Goal: Task Accomplishment & Management: Complete application form

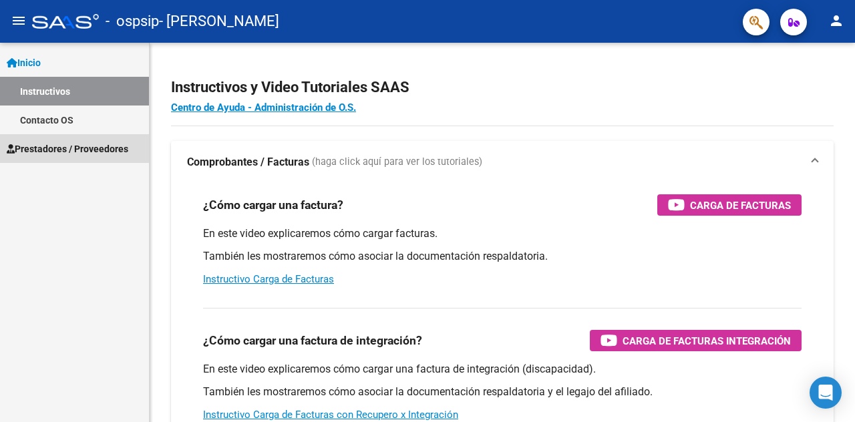
click at [49, 146] on span "Prestadores / Proveedores" at bounding box center [68, 149] width 122 height 15
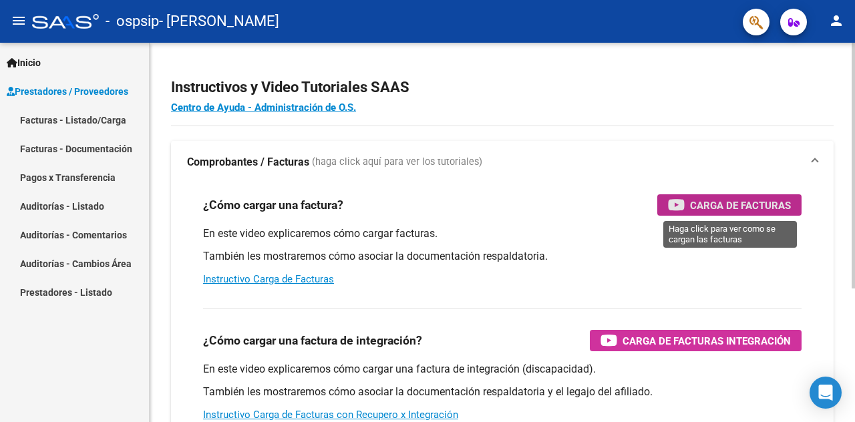
click at [693, 204] on span "Carga de Facturas" at bounding box center [740, 205] width 101 height 17
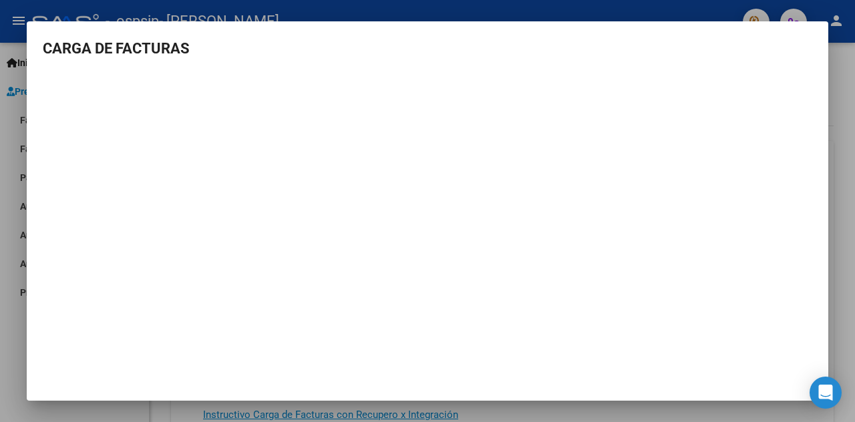
click at [836, 220] on div at bounding box center [427, 211] width 855 height 422
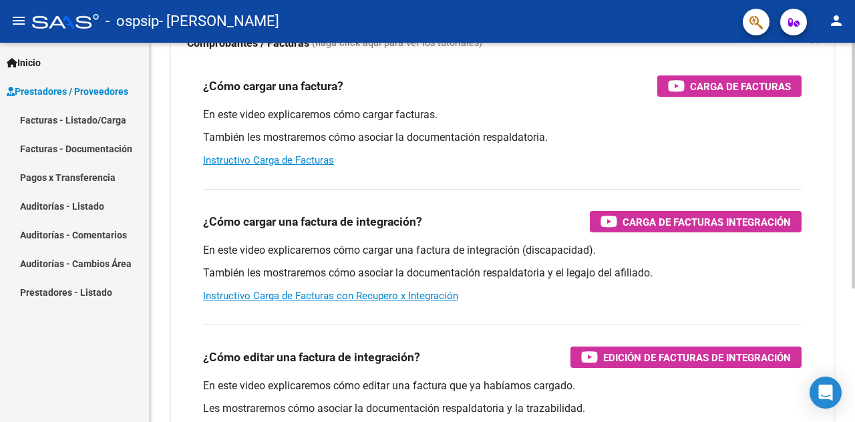
click at [844, 311] on div at bounding box center [852, 243] width 3 height 246
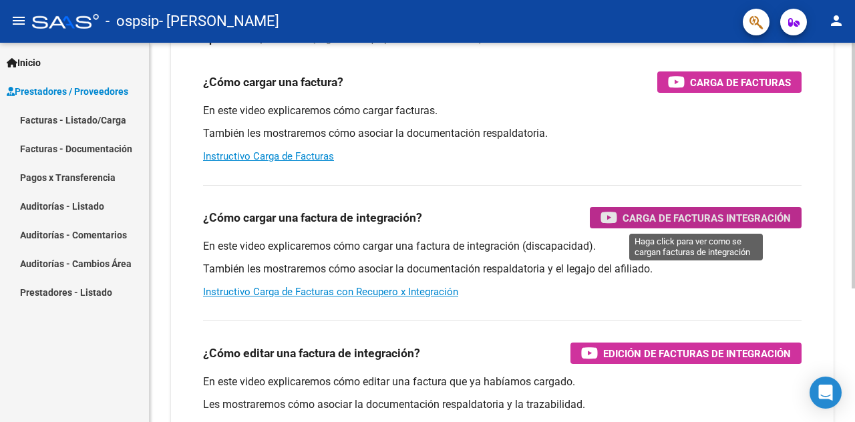
click at [677, 219] on span "Carga de Facturas Integración" at bounding box center [706, 218] width 168 height 17
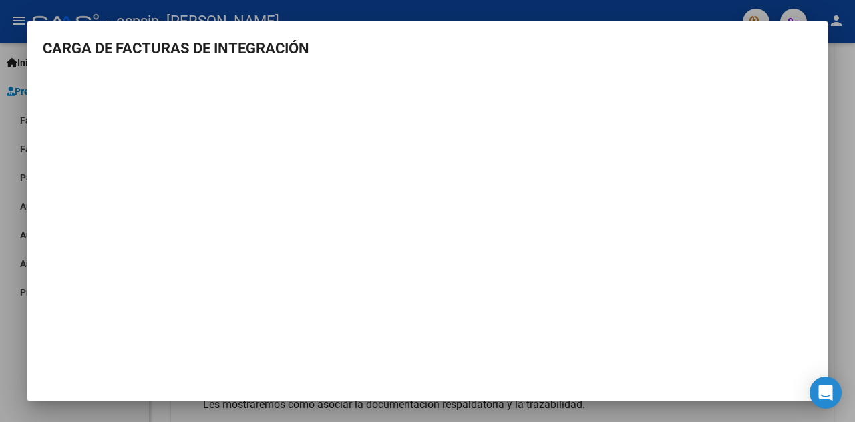
click at [843, 201] on div at bounding box center [427, 211] width 855 height 422
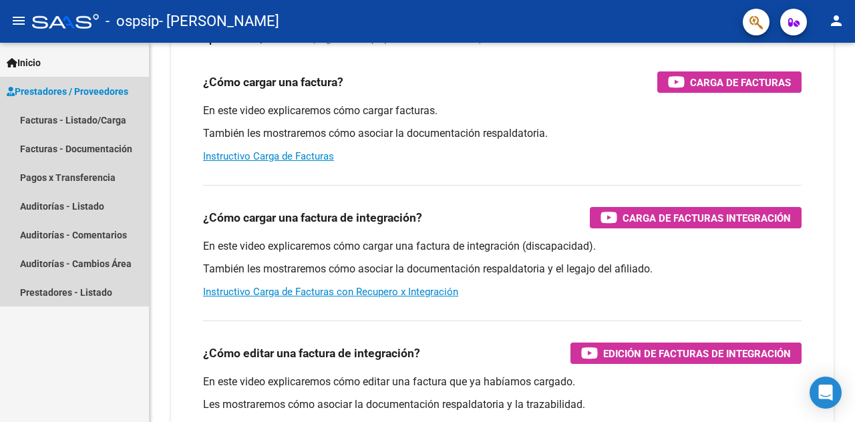
click at [69, 92] on span "Prestadores / Proveedores" at bounding box center [68, 91] width 122 height 15
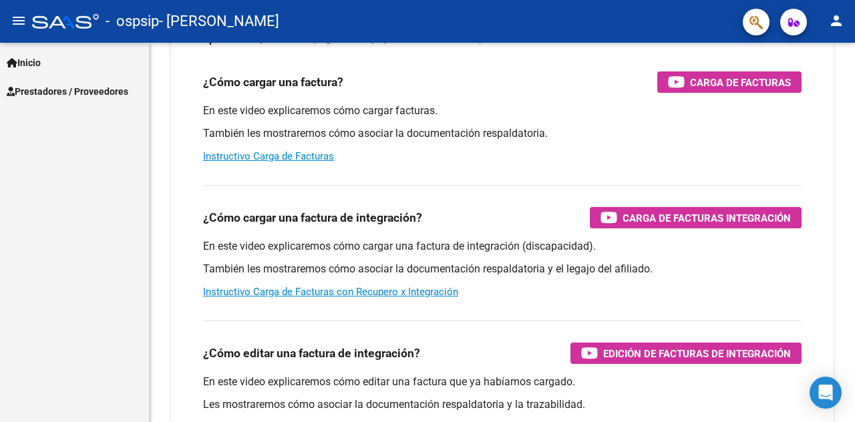
click at [69, 92] on span "Prestadores / Proveedores" at bounding box center [68, 91] width 122 height 15
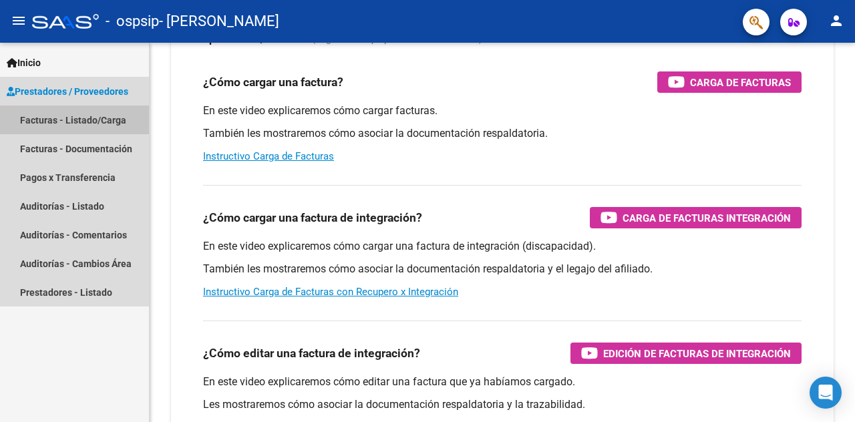
click at [64, 118] on link "Facturas - Listado/Carga" at bounding box center [74, 119] width 149 height 29
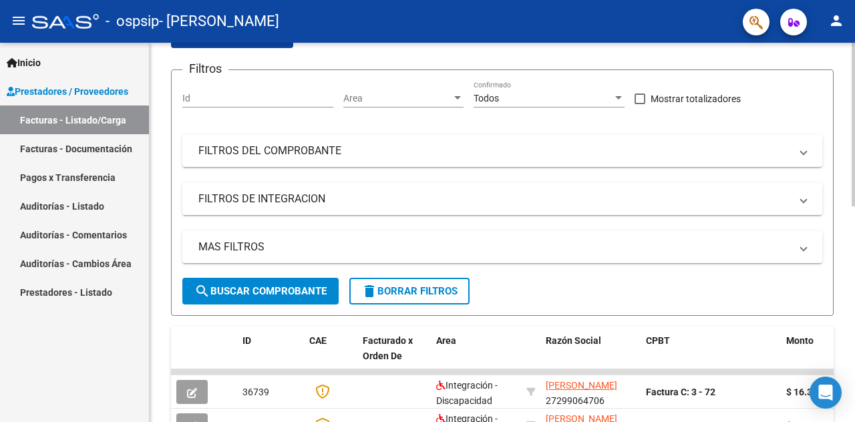
click at [267, 199] on mat-panel-title "FILTROS DE INTEGRACION" at bounding box center [494, 199] width 592 height 15
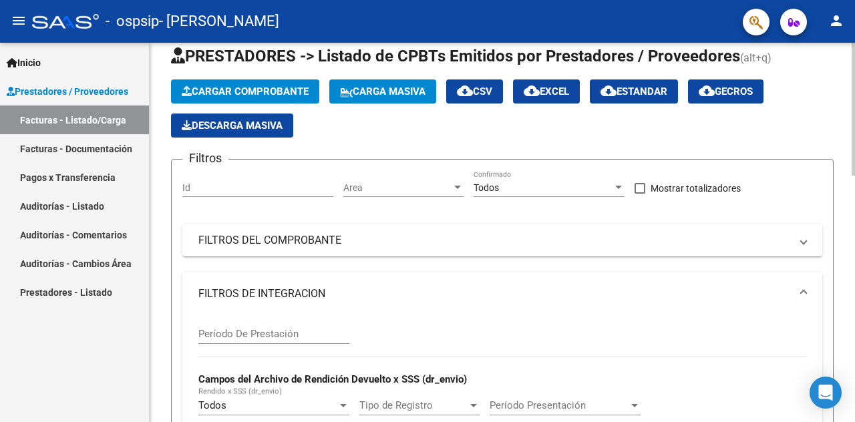
scroll to position [31, 0]
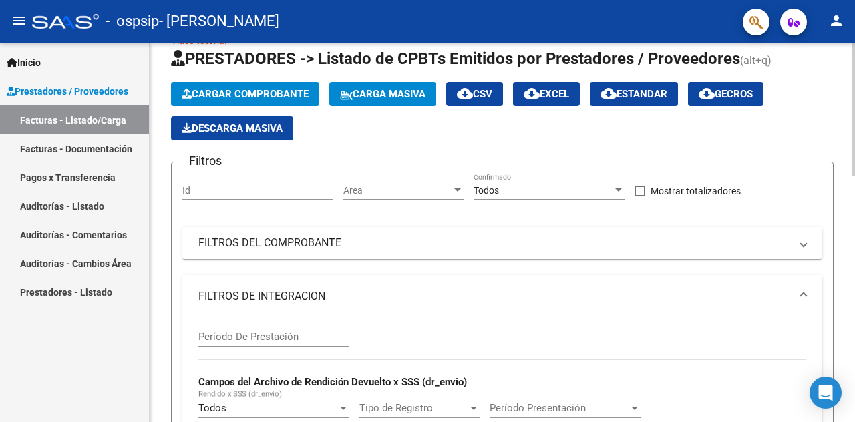
click at [264, 94] on span "Cargar Comprobante" at bounding box center [245, 94] width 127 height 12
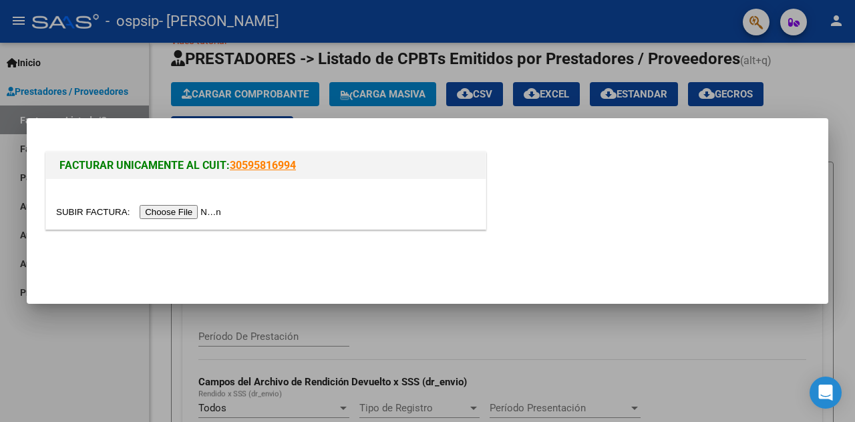
click at [183, 211] on input "file" at bounding box center [140, 212] width 169 height 14
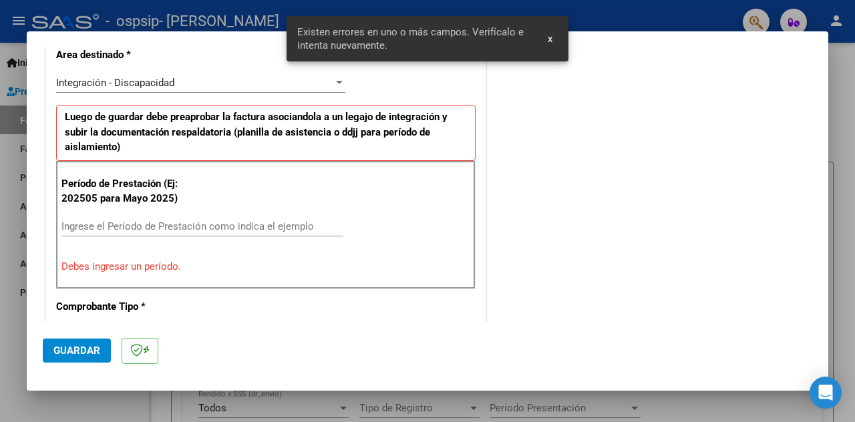
scroll to position [340, 0]
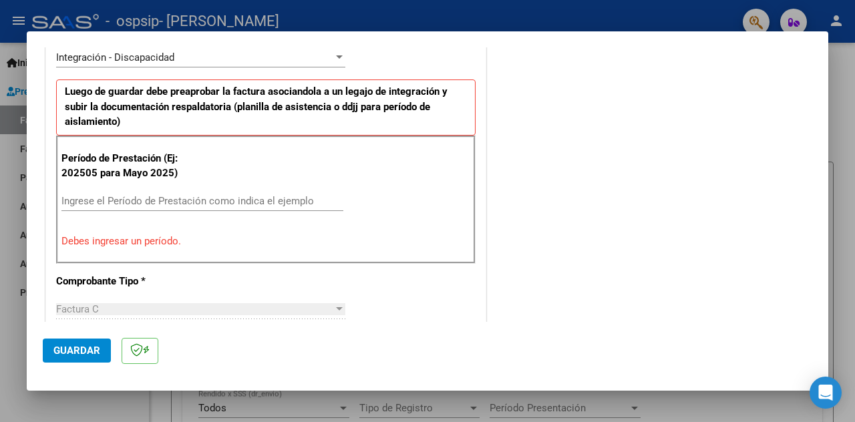
click at [135, 197] on input "Ingrese el Período de Prestación como indica el ejemplo" at bounding box center [202, 201] width 282 height 12
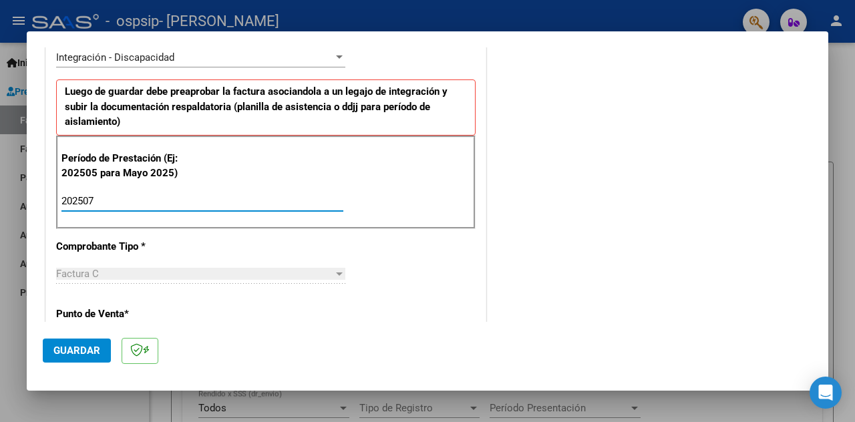
type input "202507"
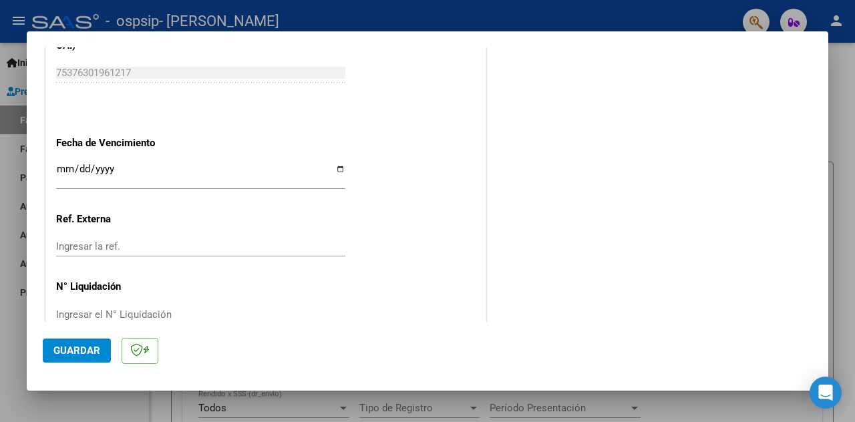
scroll to position [907, 0]
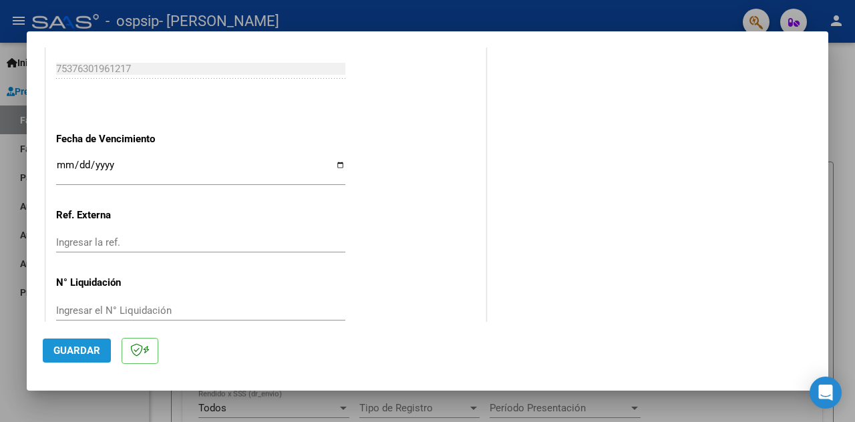
click at [101, 353] on button "Guardar" at bounding box center [77, 350] width 68 height 24
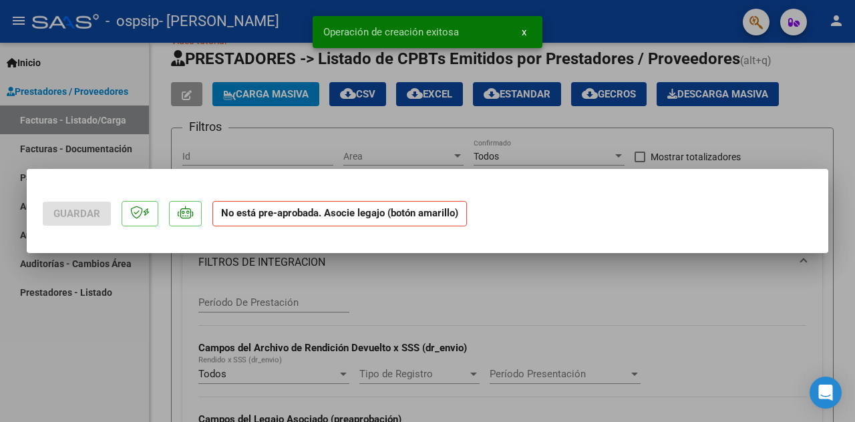
scroll to position [0, 0]
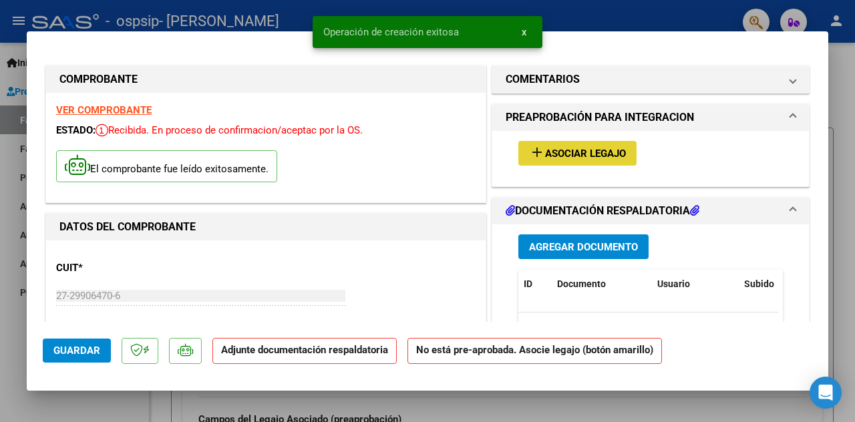
click at [569, 155] on span "Asociar Legajo" at bounding box center [585, 154] width 81 height 12
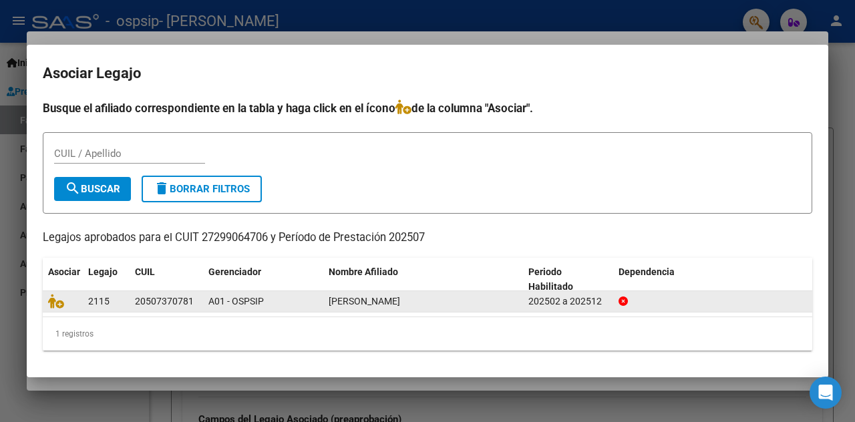
click at [400, 302] on span "[PERSON_NAME]" at bounding box center [363, 301] width 71 height 11
click at [90, 300] on span "2115" at bounding box center [98, 301] width 21 height 11
click at [553, 301] on div "202502 a 202512" at bounding box center [567, 301] width 79 height 15
click at [55, 298] on icon at bounding box center [56, 301] width 16 height 15
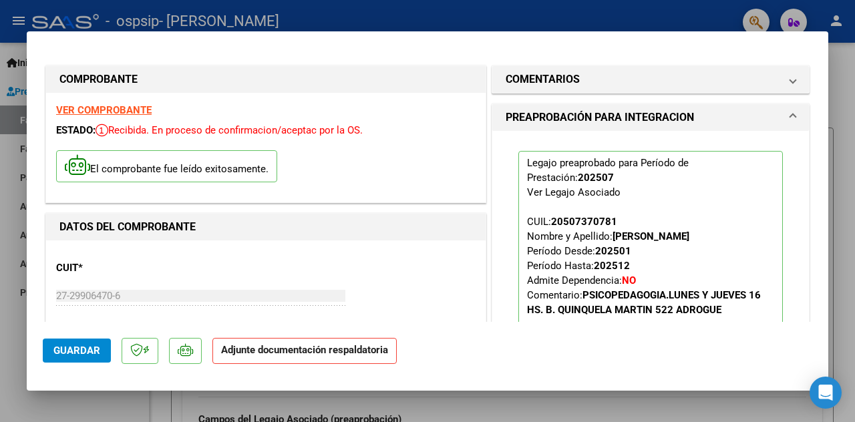
click at [252, 356] on strong "Adjunte documentación respaldatoria" at bounding box center [304, 350] width 167 height 12
click at [93, 353] on span "Guardar" at bounding box center [76, 351] width 47 height 12
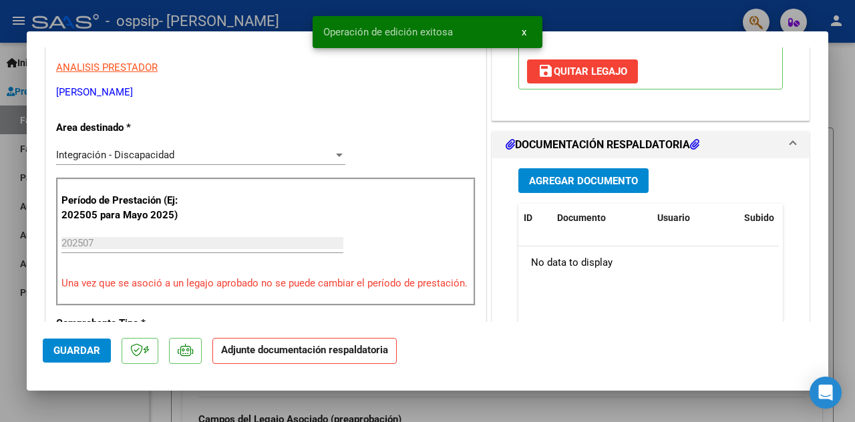
scroll to position [292, 0]
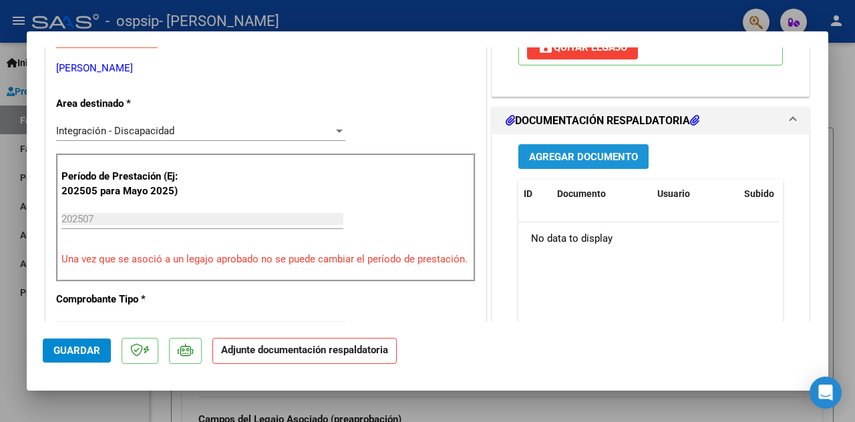
click at [588, 152] on span "Agregar Documento" at bounding box center [583, 157] width 109 height 12
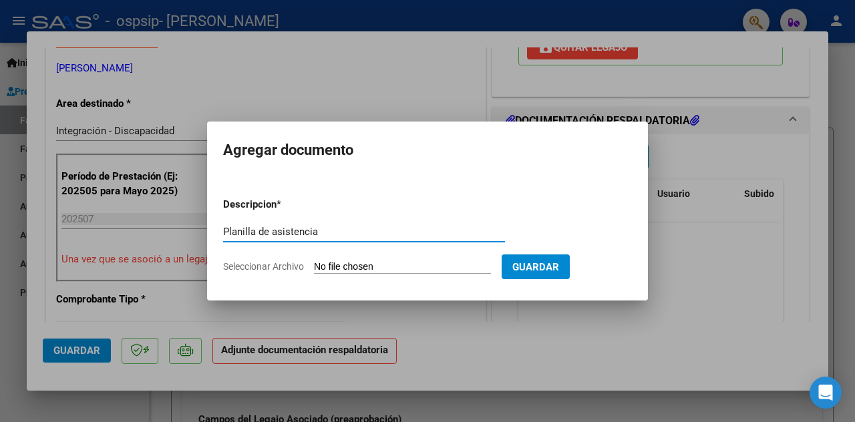
type input "Planilla de asistencia"
click at [399, 268] on input "Seleccionar Archivo" at bounding box center [402, 267] width 177 height 13
type input "C:\fakepath\[PERSON_NAME] informe.pdf"
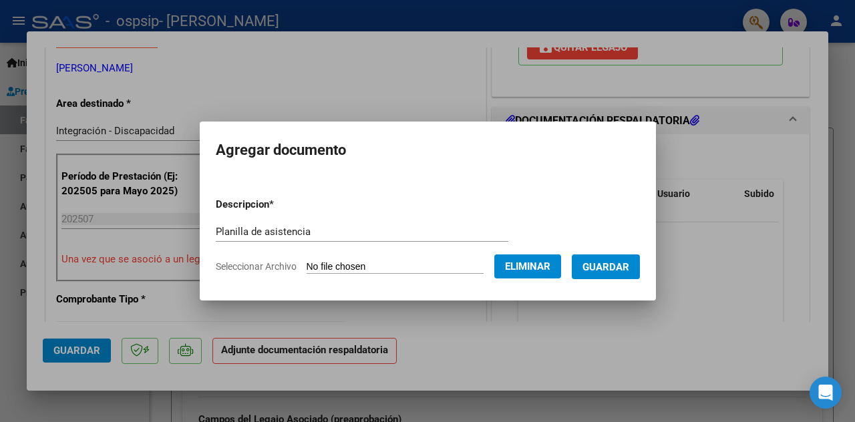
click at [300, 217] on form "Descripcion * Planilla de asistencia Escriba aquí una descripcion Seleccionar A…" at bounding box center [428, 235] width 424 height 97
click at [294, 232] on input "Planilla de asistencia" at bounding box center [362, 232] width 292 height 12
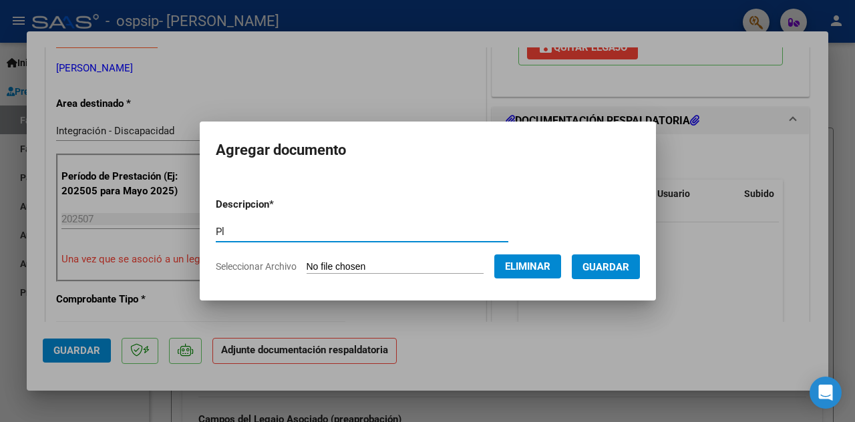
type input "P"
type input "Informe"
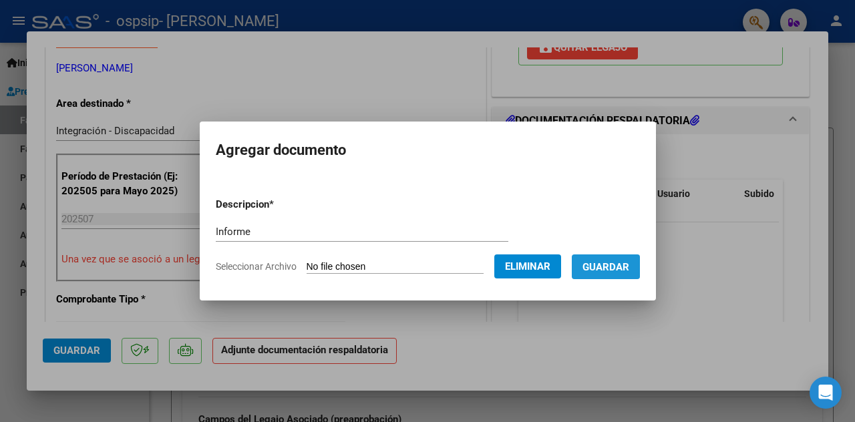
click at [617, 266] on span "Guardar" at bounding box center [605, 267] width 47 height 12
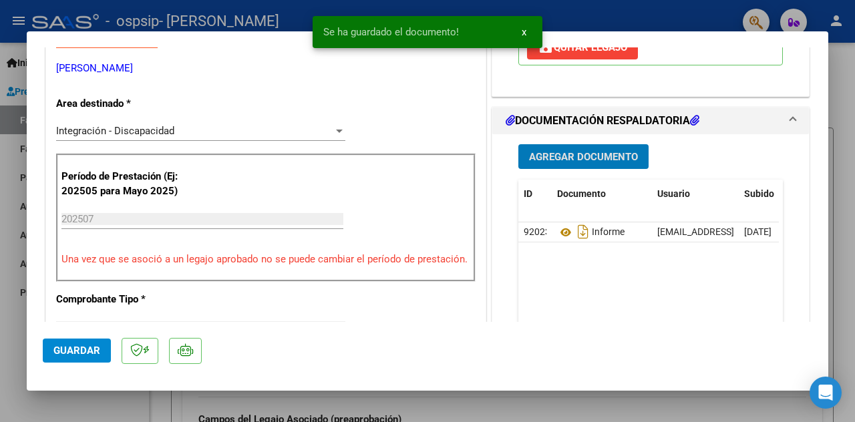
click at [602, 151] on span "Agregar Documento" at bounding box center [583, 157] width 109 height 12
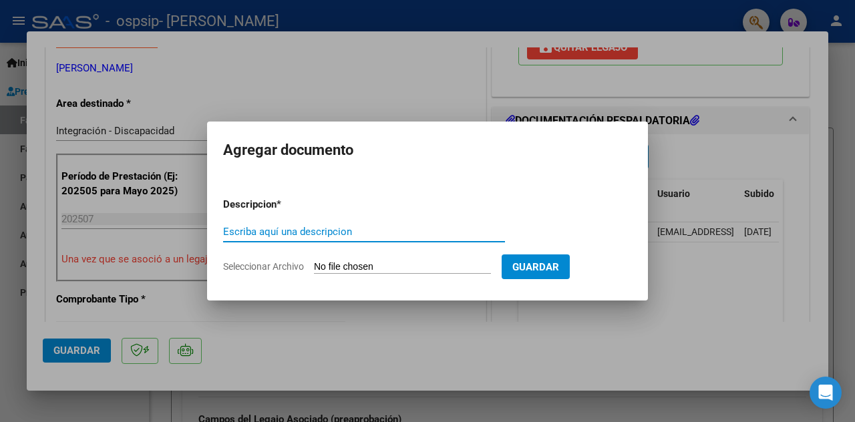
click at [300, 236] on input "Escriba aquí una descripcion" at bounding box center [364, 232] width 282 height 12
type input "Planilla de asistencia"
click at [410, 267] on input "Seleccionar Archivo" at bounding box center [402, 267] width 177 height 13
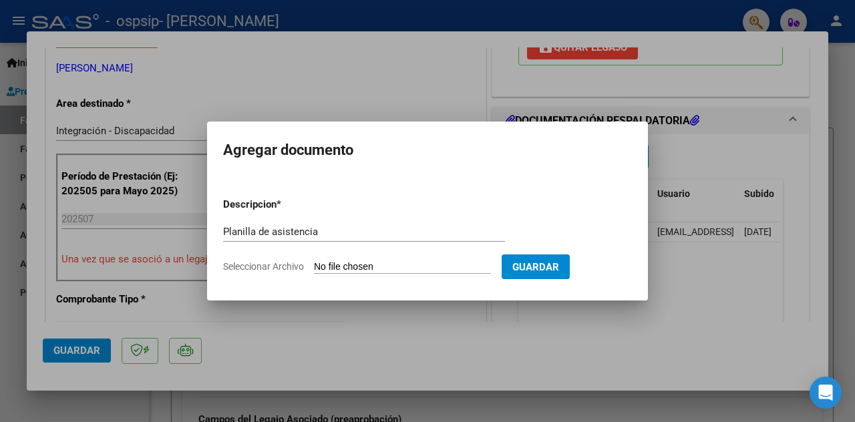
type input "C:\fakepath\[PERSON_NAME].pdf"
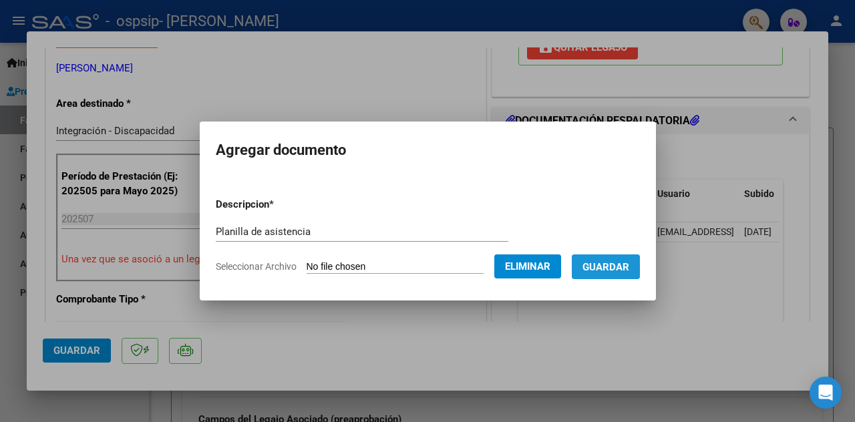
click at [618, 260] on button "Guardar" at bounding box center [605, 266] width 68 height 25
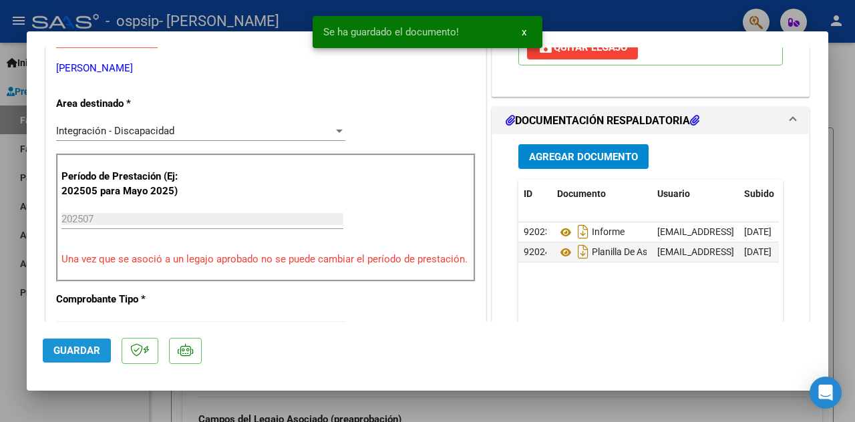
click at [71, 350] on span "Guardar" at bounding box center [76, 351] width 47 height 12
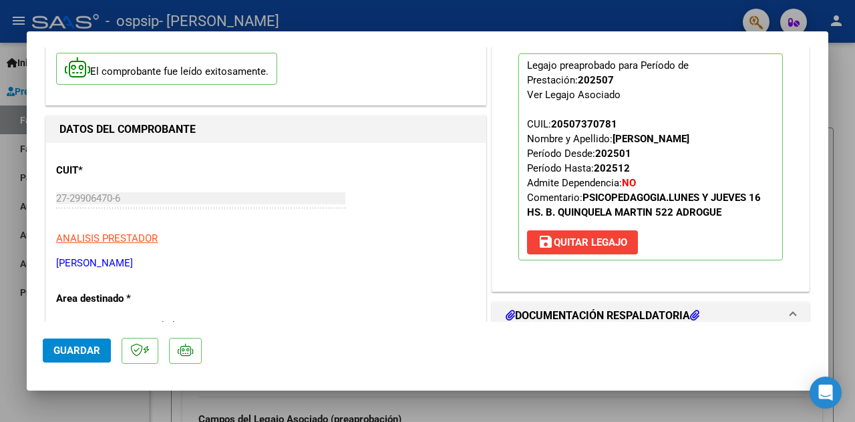
scroll to position [0, 0]
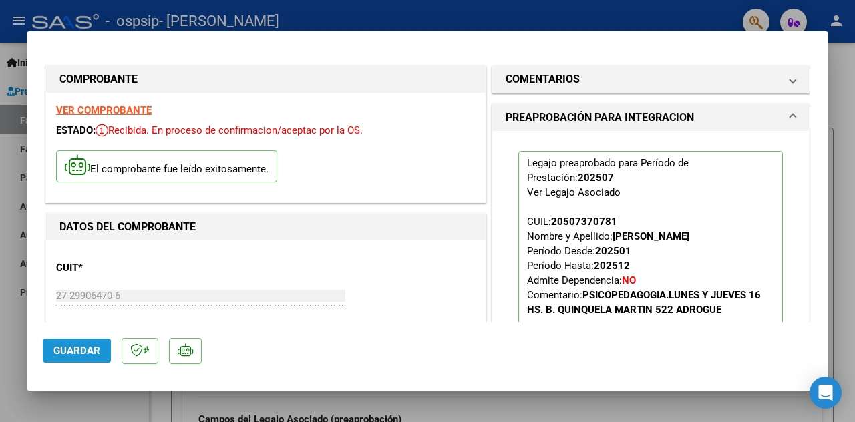
click at [88, 360] on button "Guardar" at bounding box center [77, 350] width 68 height 24
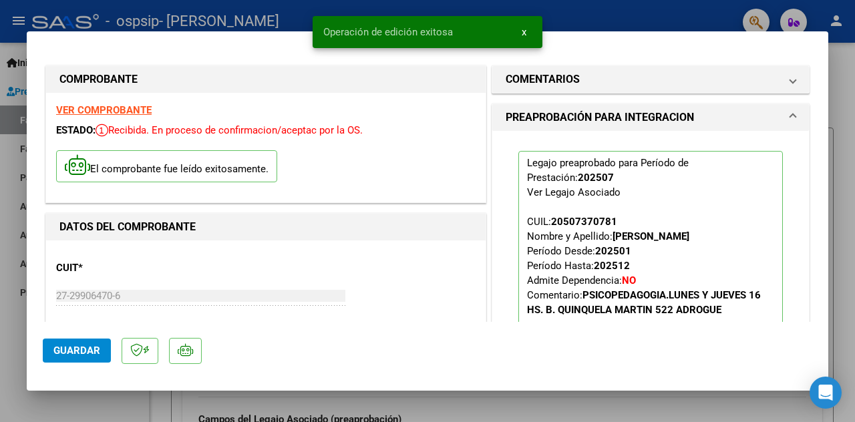
click at [844, 67] on div at bounding box center [427, 211] width 855 height 422
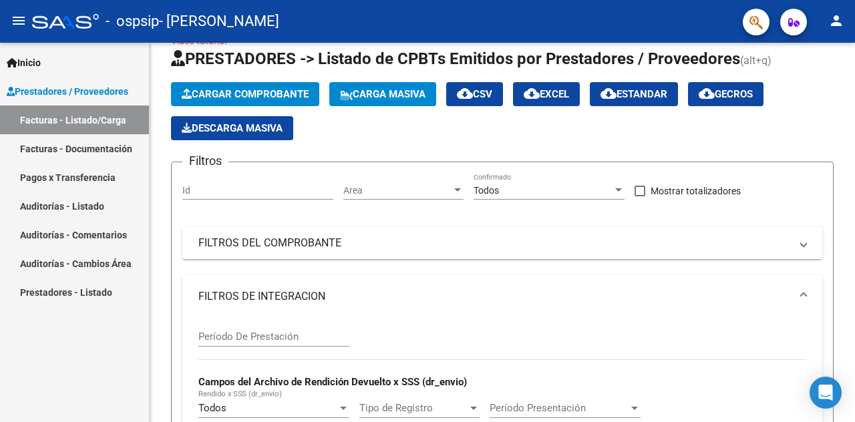
click at [88, 121] on link "Facturas - Listado/Carga" at bounding box center [74, 119] width 149 height 29
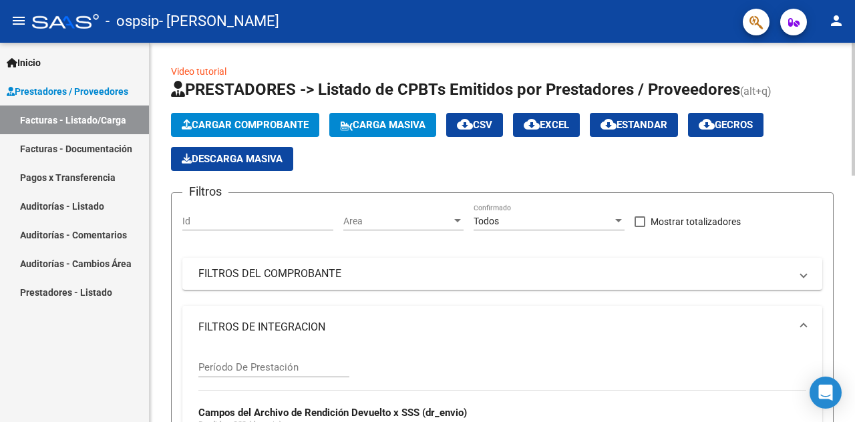
click at [844, 86] on div at bounding box center [852, 109] width 3 height 133
click at [247, 128] on span "Cargar Comprobante" at bounding box center [245, 125] width 127 height 12
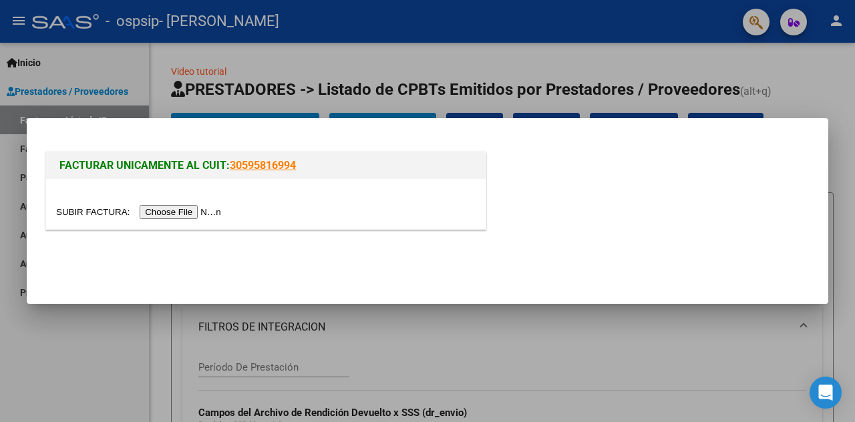
click at [211, 212] on input "file" at bounding box center [140, 212] width 169 height 14
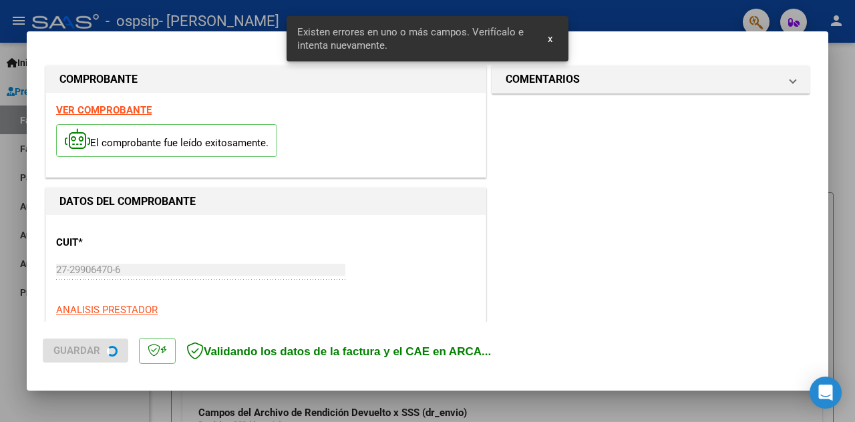
scroll to position [340, 0]
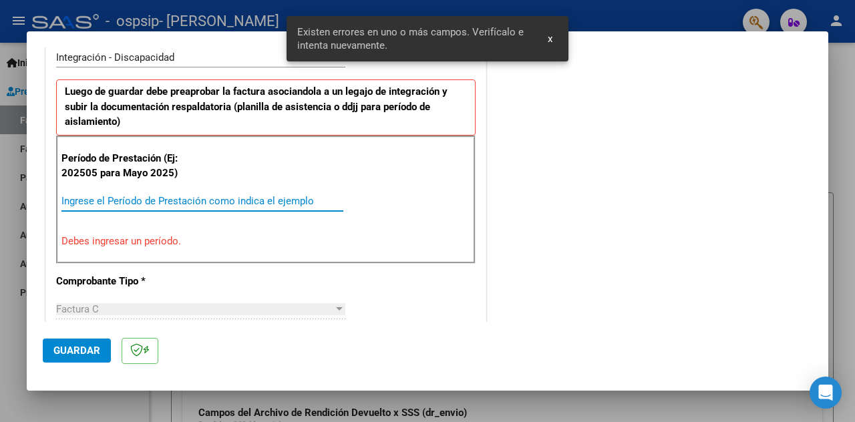
click at [122, 200] on input "Ingrese el Período de Prestación como indica el ejemplo" at bounding box center [202, 201] width 282 height 12
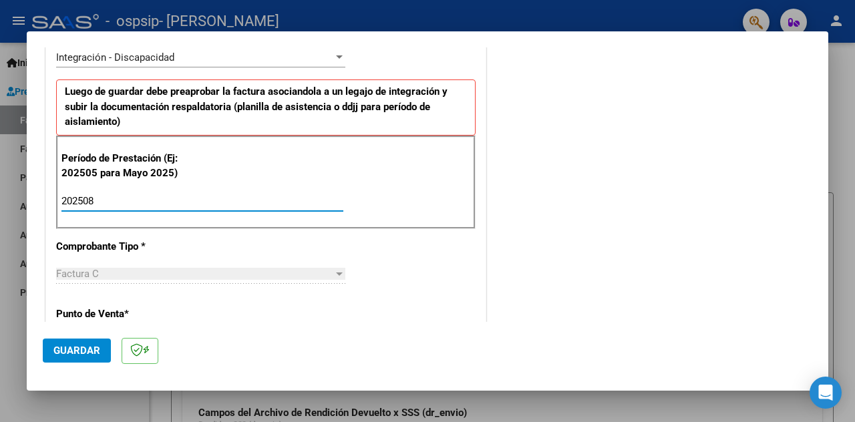
type input "202508"
click at [97, 347] on span "Guardar" at bounding box center [76, 351] width 47 height 12
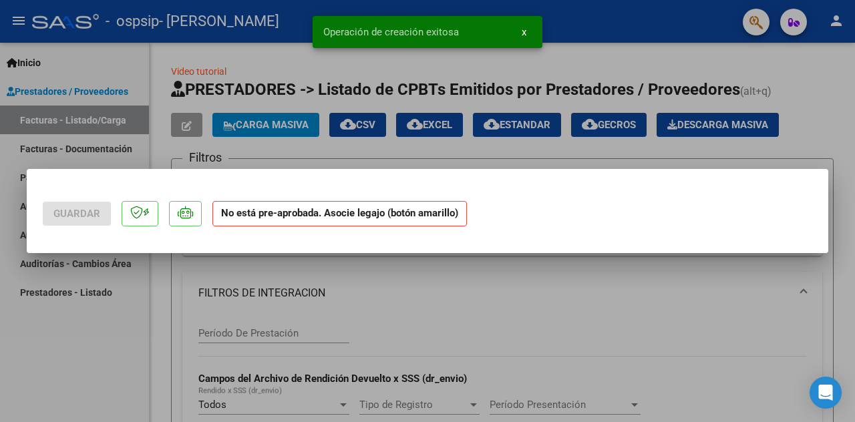
scroll to position [0, 0]
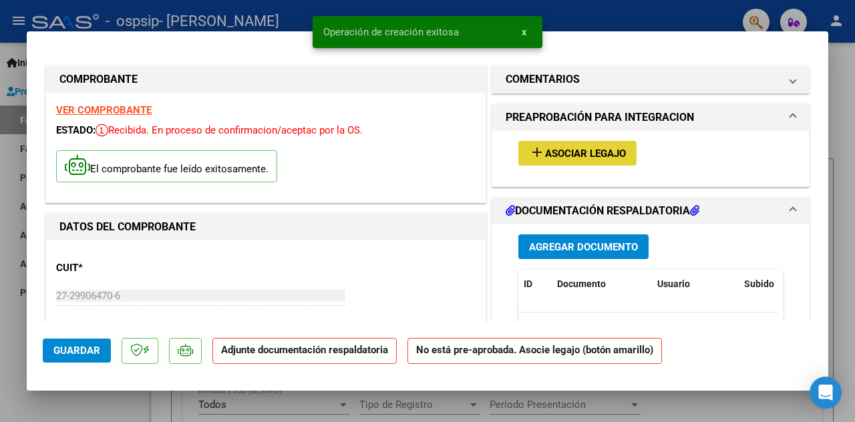
click at [604, 153] on span "Asociar Legajo" at bounding box center [585, 154] width 81 height 12
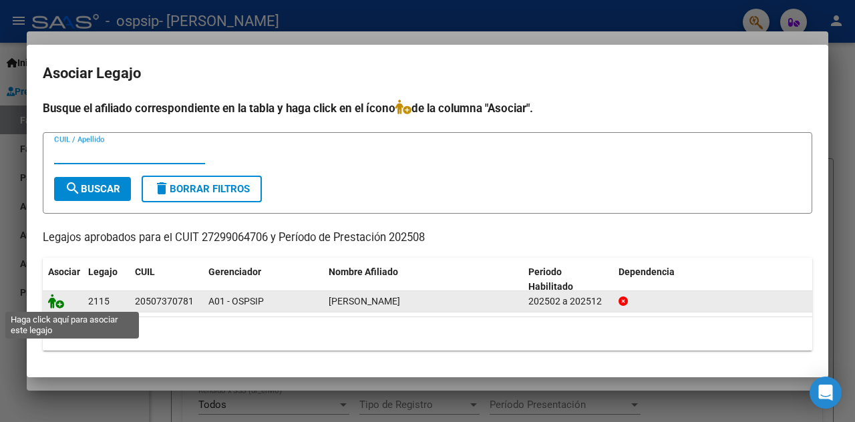
click at [59, 304] on icon at bounding box center [56, 301] width 16 height 15
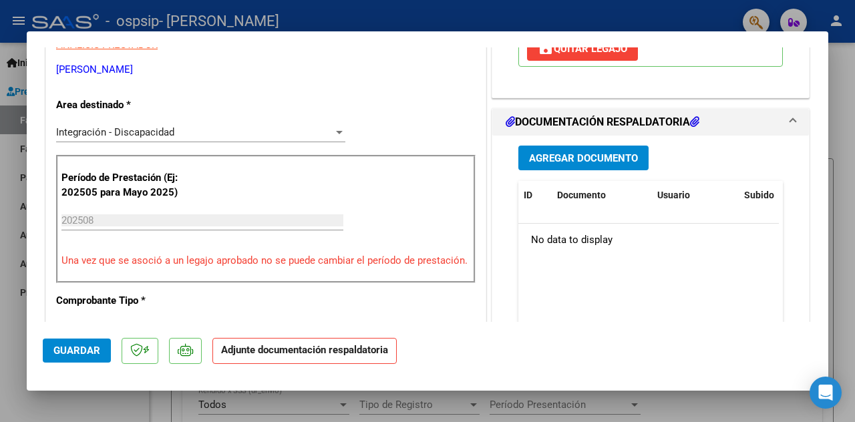
scroll to position [298, 0]
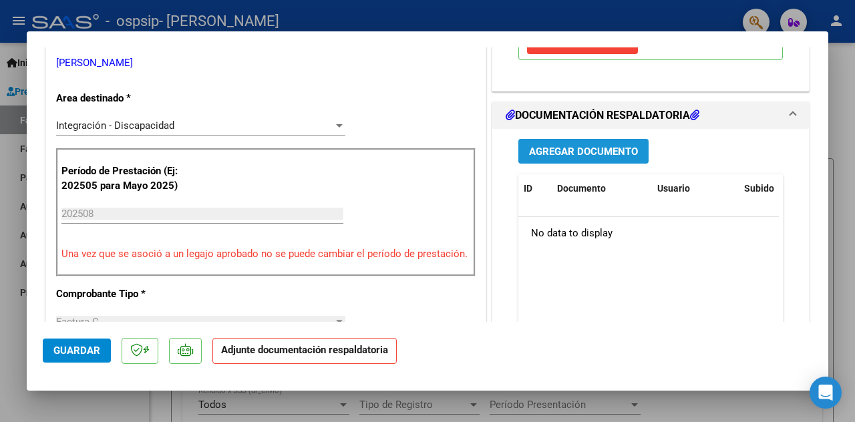
click at [588, 146] on span "Agregar Documento" at bounding box center [583, 152] width 109 height 12
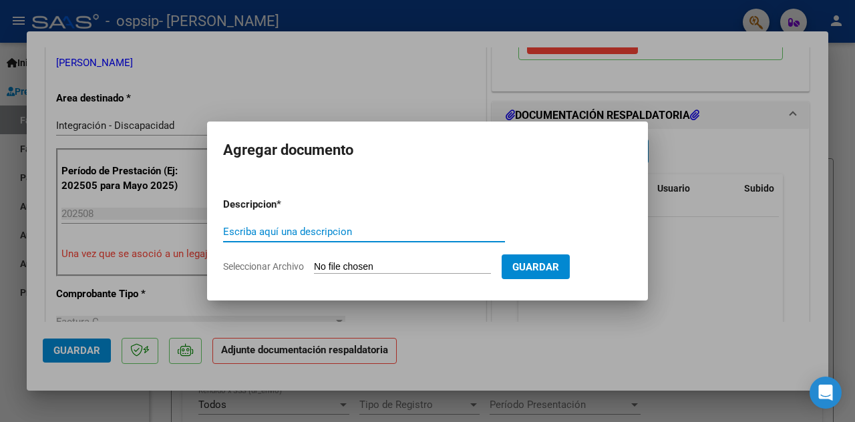
click at [328, 238] on input "Escriba aquí una descripcion" at bounding box center [364, 232] width 282 height 12
type input "Planilla de asistencia"
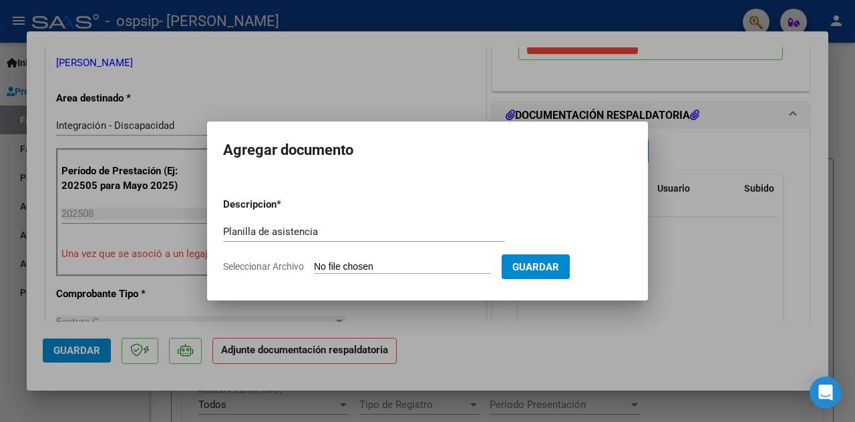
click at [422, 264] on input "Seleccionar Archivo" at bounding box center [402, 267] width 177 height 13
type input "C:\fakepath\Agosto asistencia.pdf"
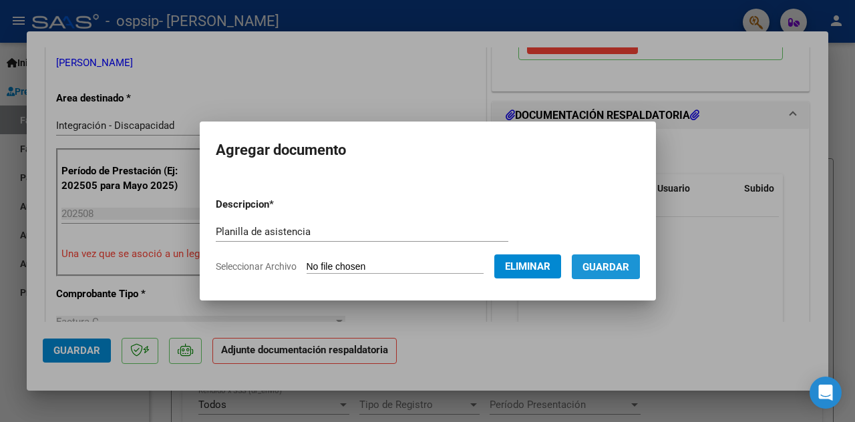
click at [604, 261] on span "Guardar" at bounding box center [605, 267] width 47 height 12
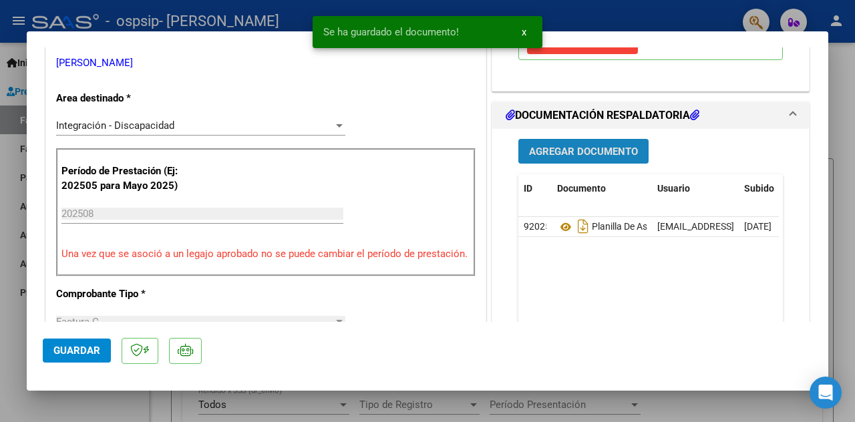
click at [585, 146] on span "Agregar Documento" at bounding box center [583, 152] width 109 height 12
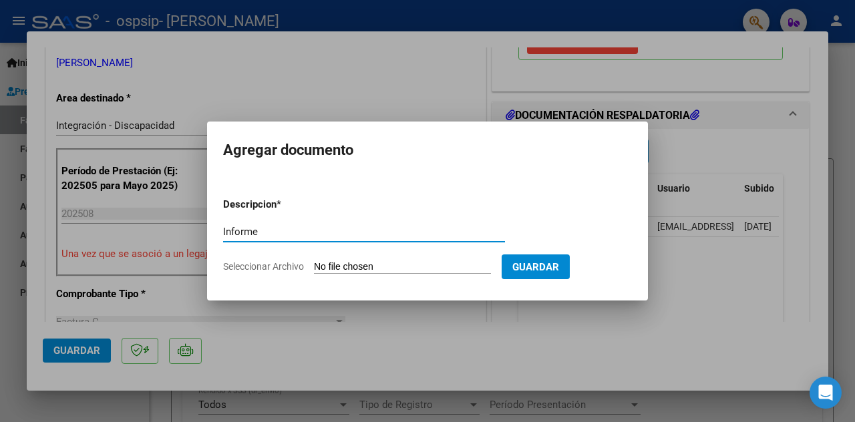
type input "Informe"
click at [383, 262] on input "Seleccionar Archivo" at bounding box center [402, 267] width 177 height 13
type input "C:\fakepath\Agosto informe.pdf"
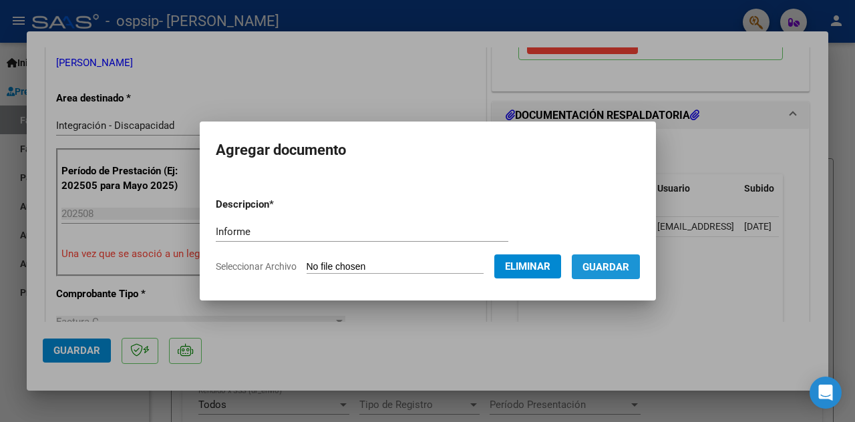
click at [629, 270] on span "Guardar" at bounding box center [605, 267] width 47 height 12
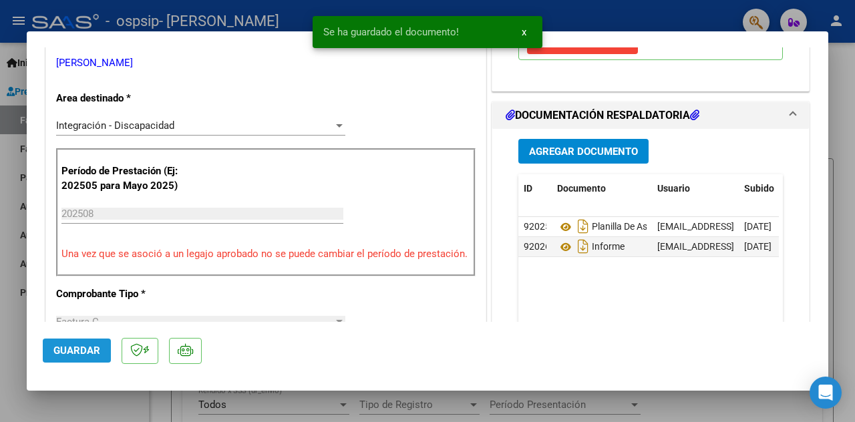
click at [83, 350] on span "Guardar" at bounding box center [76, 351] width 47 height 12
click at [839, 241] on div at bounding box center [427, 211] width 855 height 422
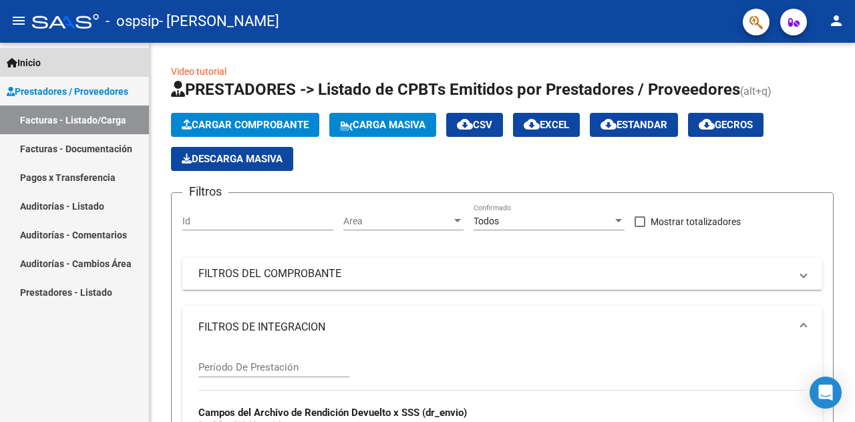
click at [37, 64] on span "Inicio" at bounding box center [24, 62] width 34 height 15
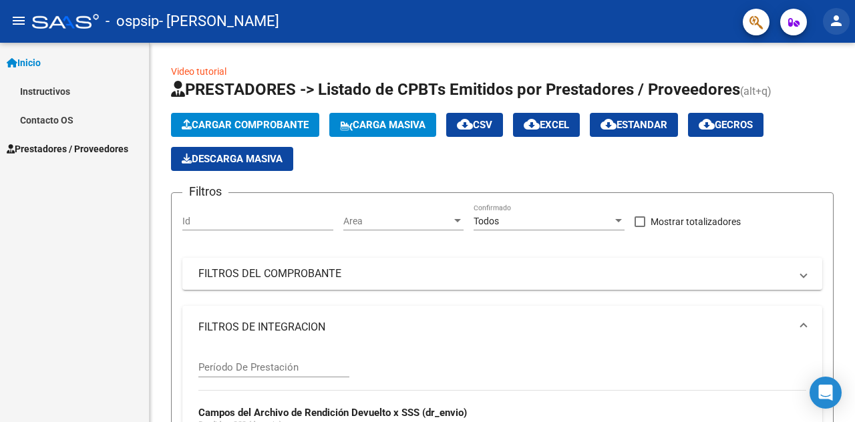
click at [841, 19] on mat-icon "person" at bounding box center [836, 21] width 16 height 16
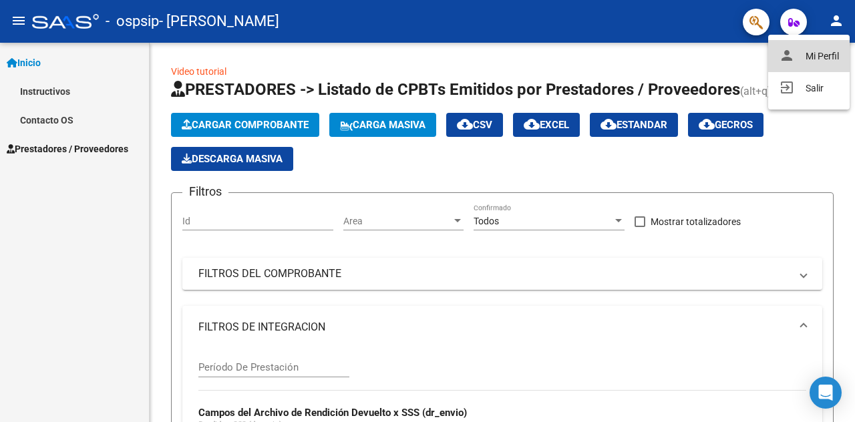
click at [816, 59] on button "person Mi Perfil" at bounding box center [808, 56] width 81 height 32
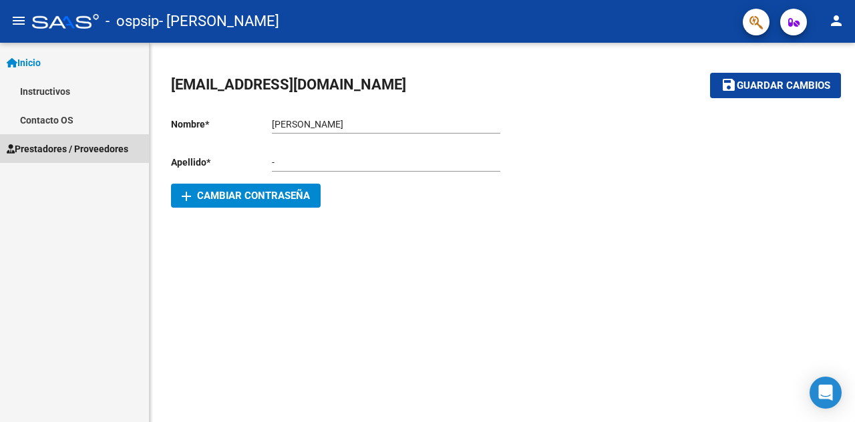
click at [63, 153] on span "Prestadores / Proveedores" at bounding box center [68, 149] width 122 height 15
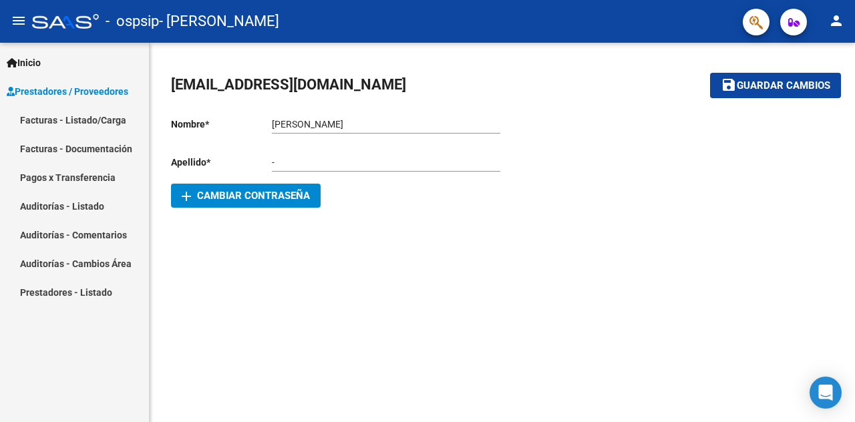
click at [77, 144] on link "Facturas - Documentación" at bounding box center [74, 148] width 149 height 29
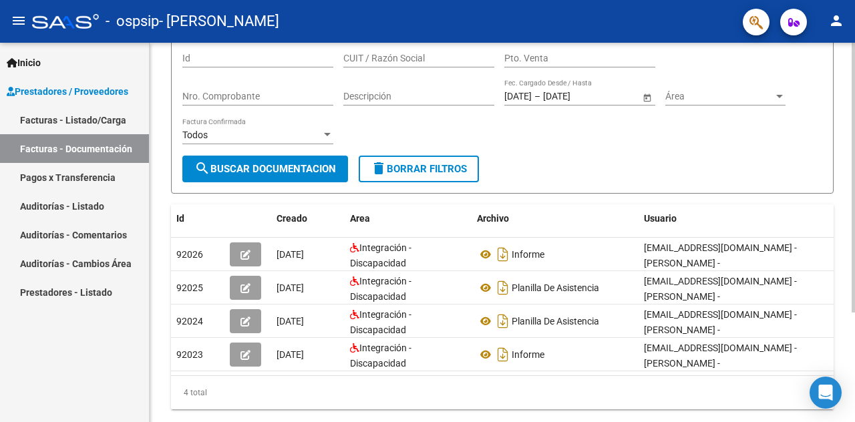
scroll to position [115, 0]
click at [844, 156] on div at bounding box center [852, 265] width 3 height 270
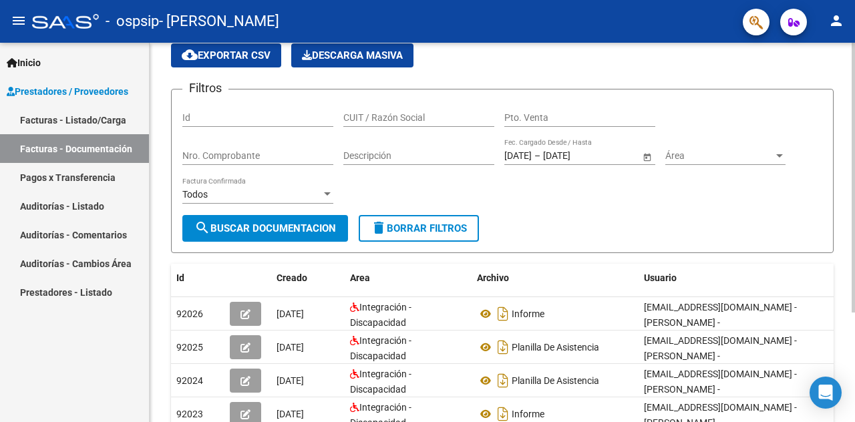
scroll to position [0, 0]
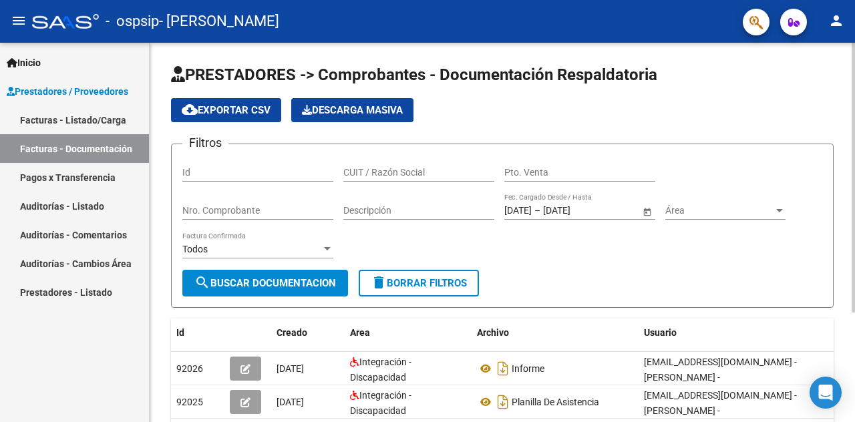
click at [843, 26] on div "menu - ospsip - [PERSON_NAME] person Inicio Instructivos Contacto OS Prestadore…" at bounding box center [427, 211] width 855 height 422
click at [36, 61] on span "Inicio" at bounding box center [24, 62] width 34 height 15
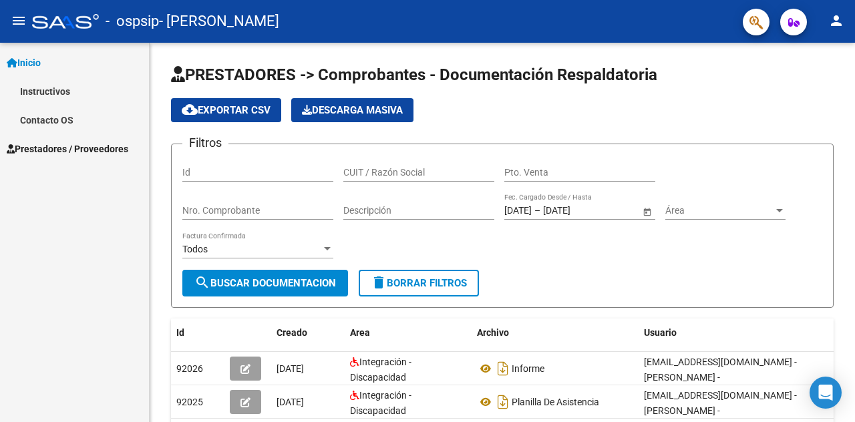
click at [88, 144] on span "Prestadores / Proveedores" at bounding box center [68, 149] width 122 height 15
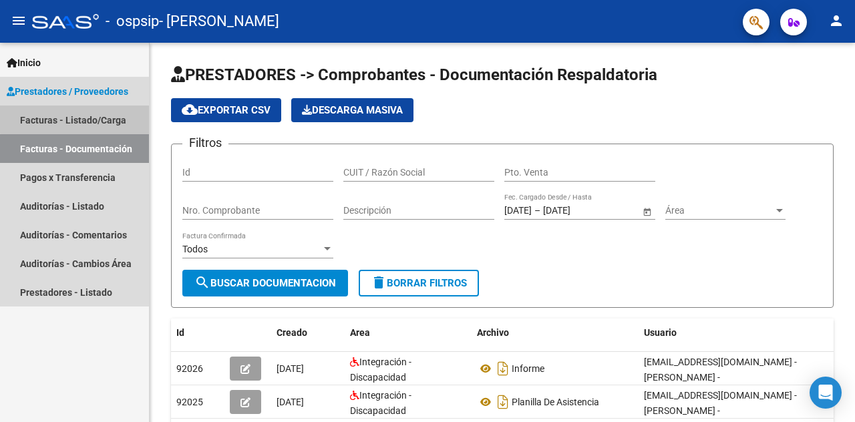
click at [86, 118] on link "Facturas - Listado/Carga" at bounding box center [74, 119] width 149 height 29
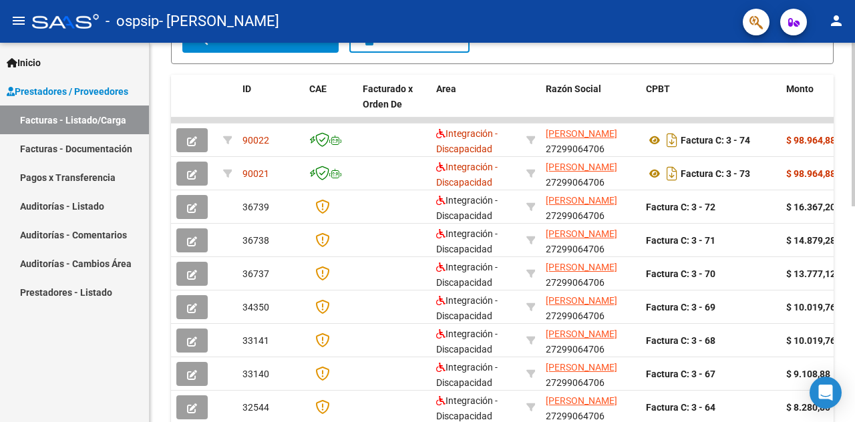
scroll to position [500, 0]
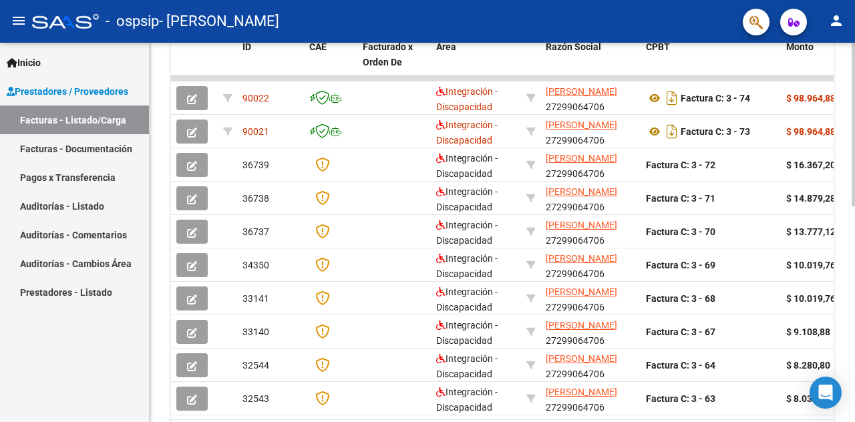
scroll to position [415, 0]
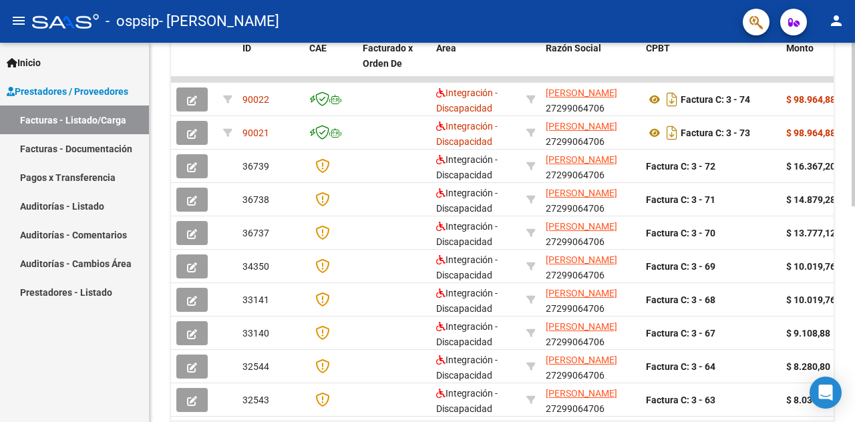
click at [844, 247] on div at bounding box center [852, 307] width 3 height 164
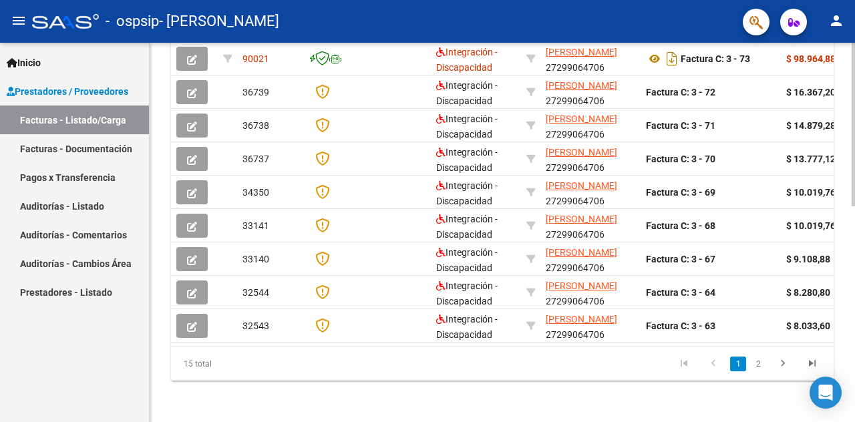
click at [844, 271] on div at bounding box center [852, 340] width 3 height 164
click at [758, 370] on link "2" at bounding box center [758, 363] width 16 height 15
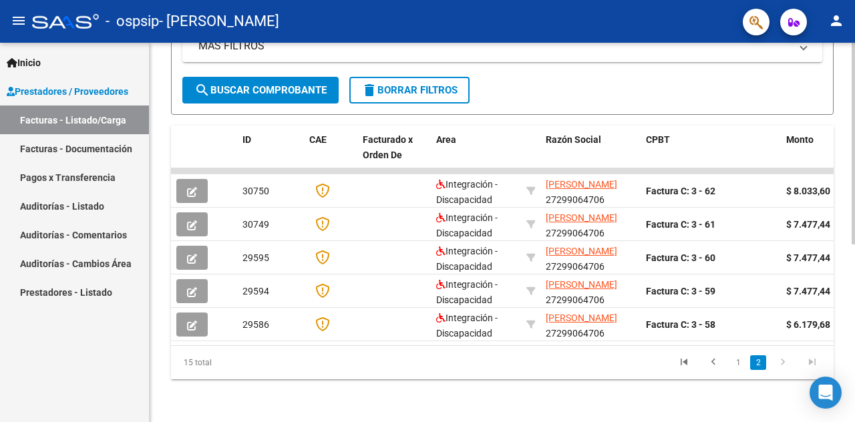
scroll to position [333, 0]
